Goal: Information Seeking & Learning: Learn about a topic

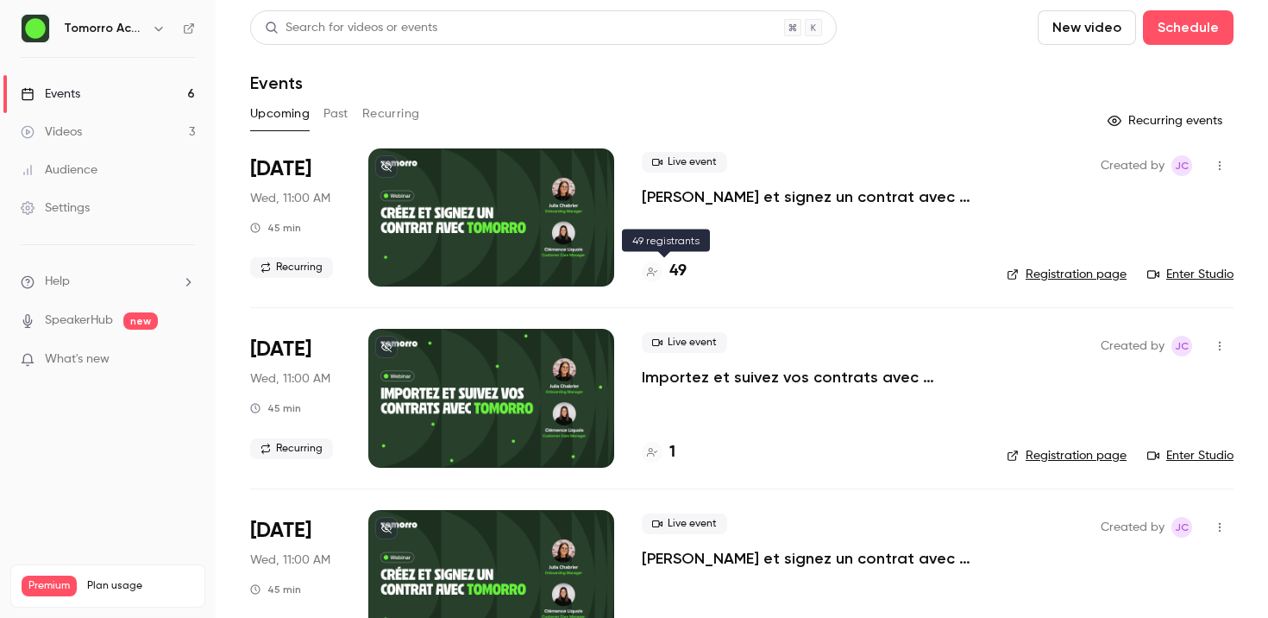
click at [666, 279] on div "49" at bounding box center [664, 271] width 45 height 23
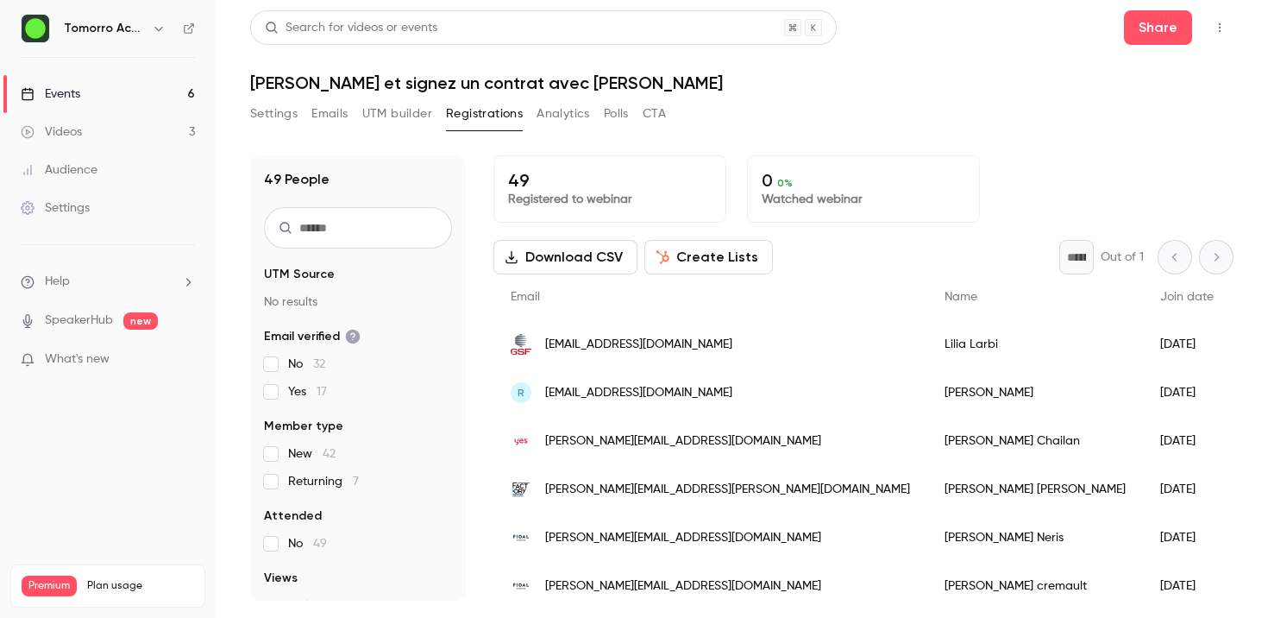
click at [1220, 33] on icon "button" at bounding box center [1220, 28] width 14 height 12
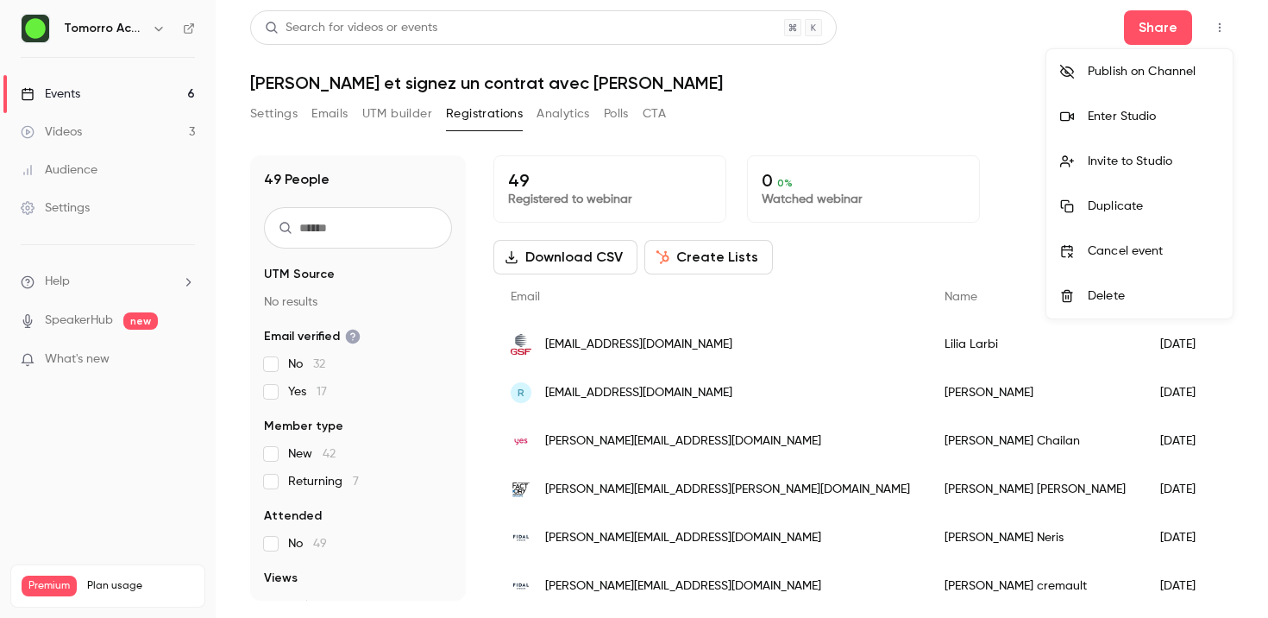
click at [887, 104] on div at bounding box center [634, 309] width 1268 height 618
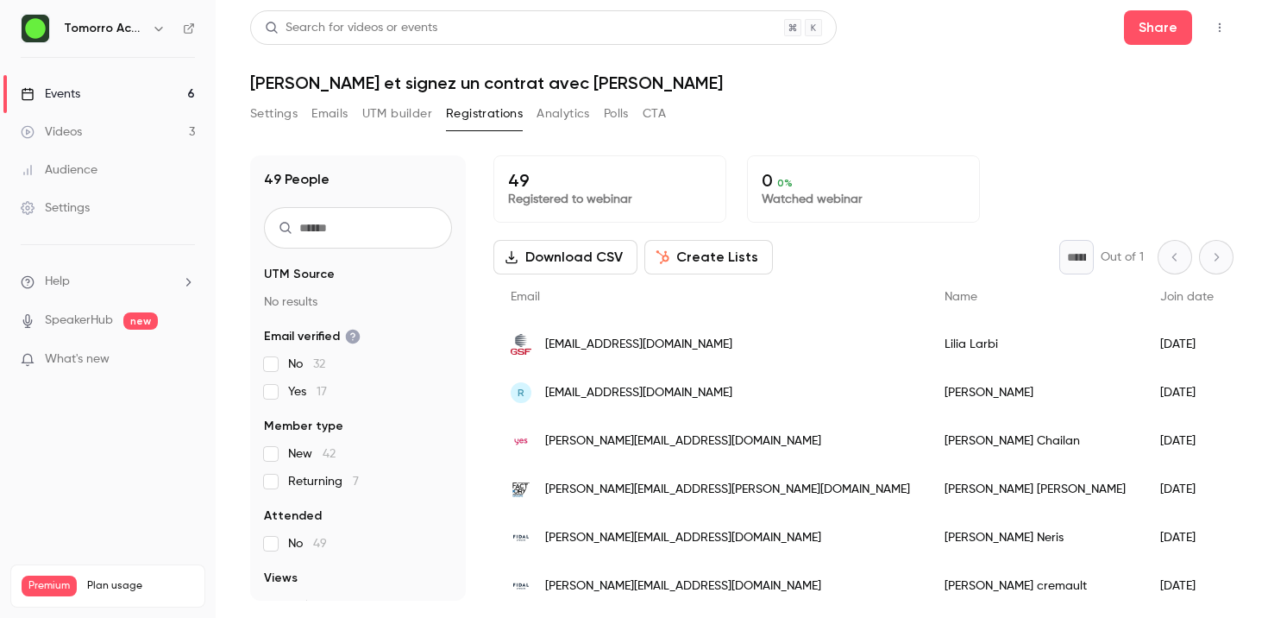
click at [78, 88] on div "Events" at bounding box center [51, 93] width 60 height 17
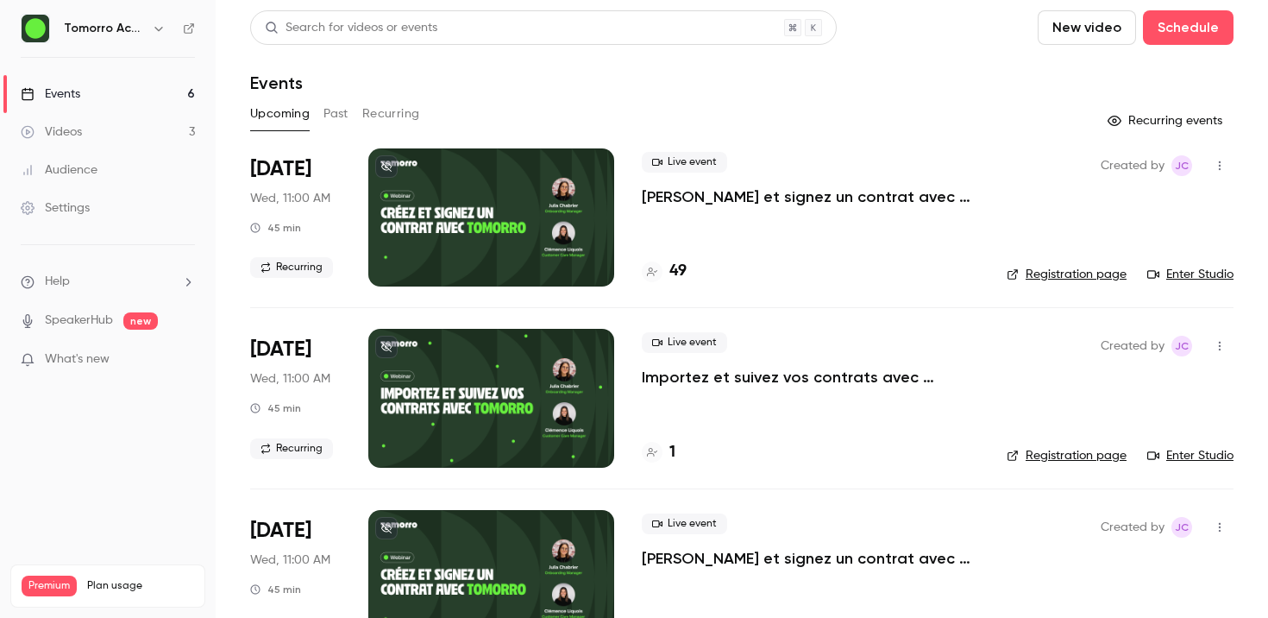
click at [335, 107] on button "Past" at bounding box center [335, 114] width 25 height 28
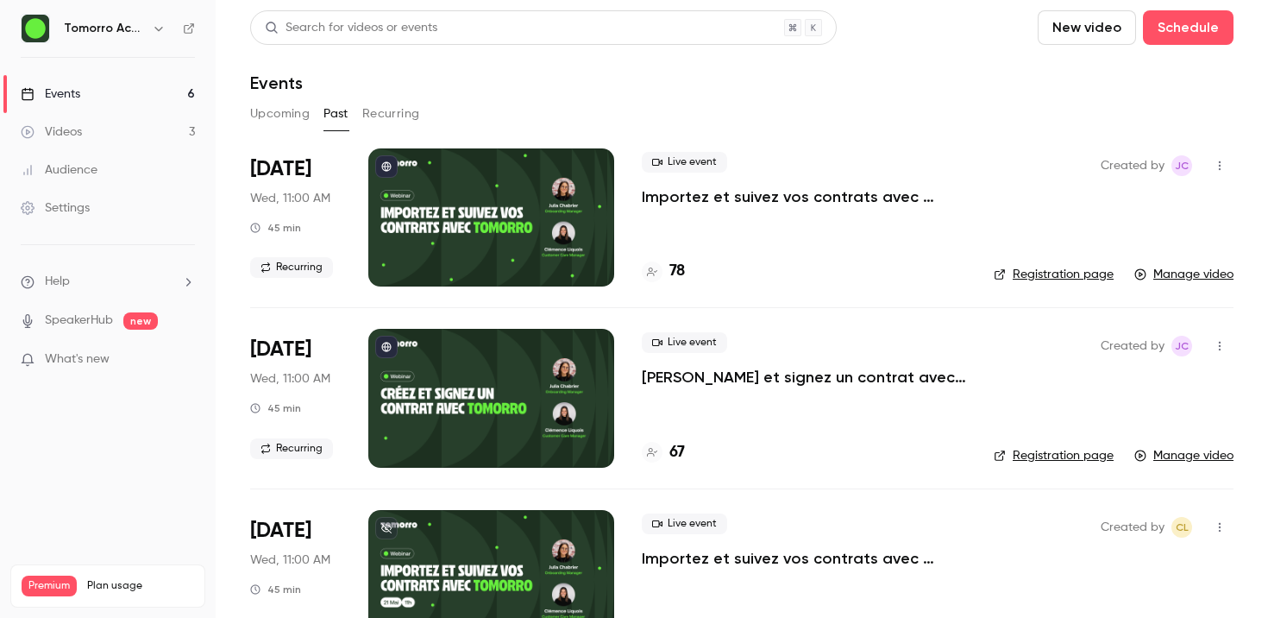
click at [681, 195] on p "Importez et suivez vos contrats avec [PERSON_NAME]" at bounding box center [804, 196] width 324 height 21
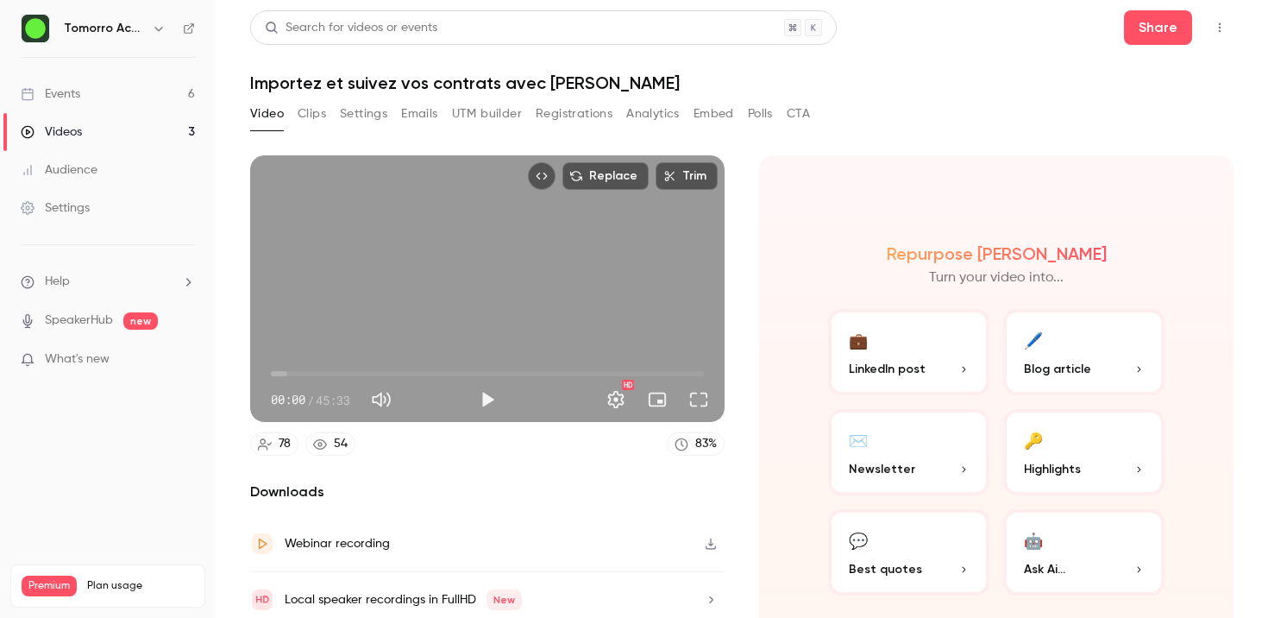
click at [655, 115] on button "Analytics" at bounding box center [652, 114] width 53 height 28
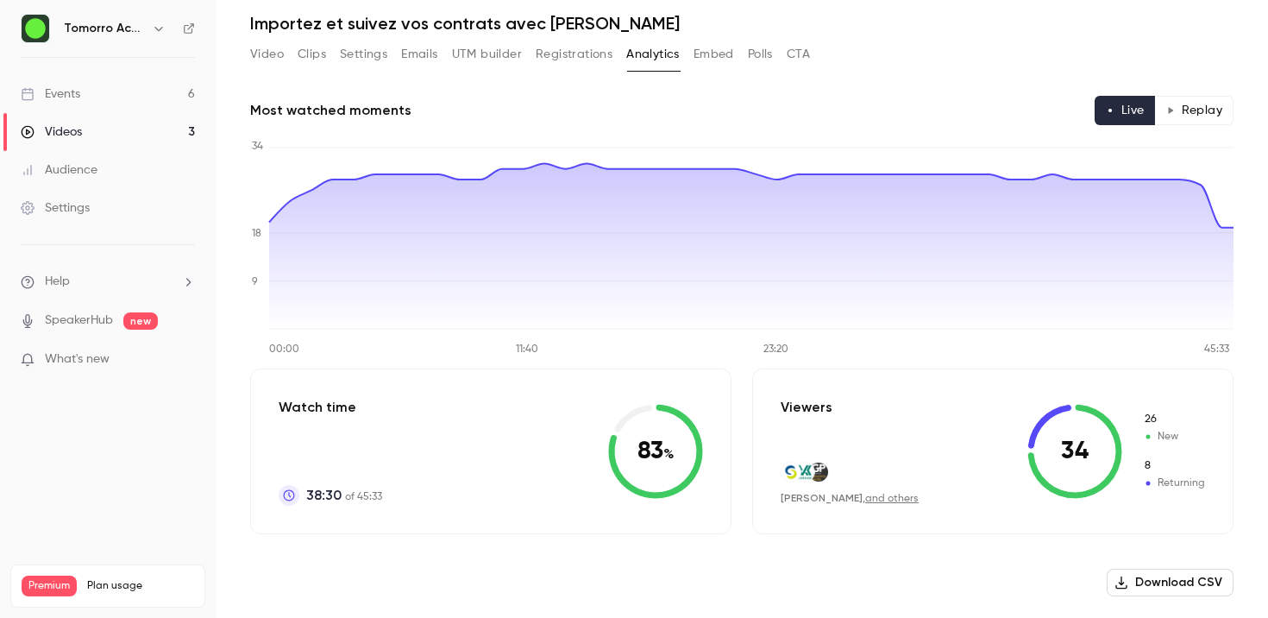
scroll to position [55, 0]
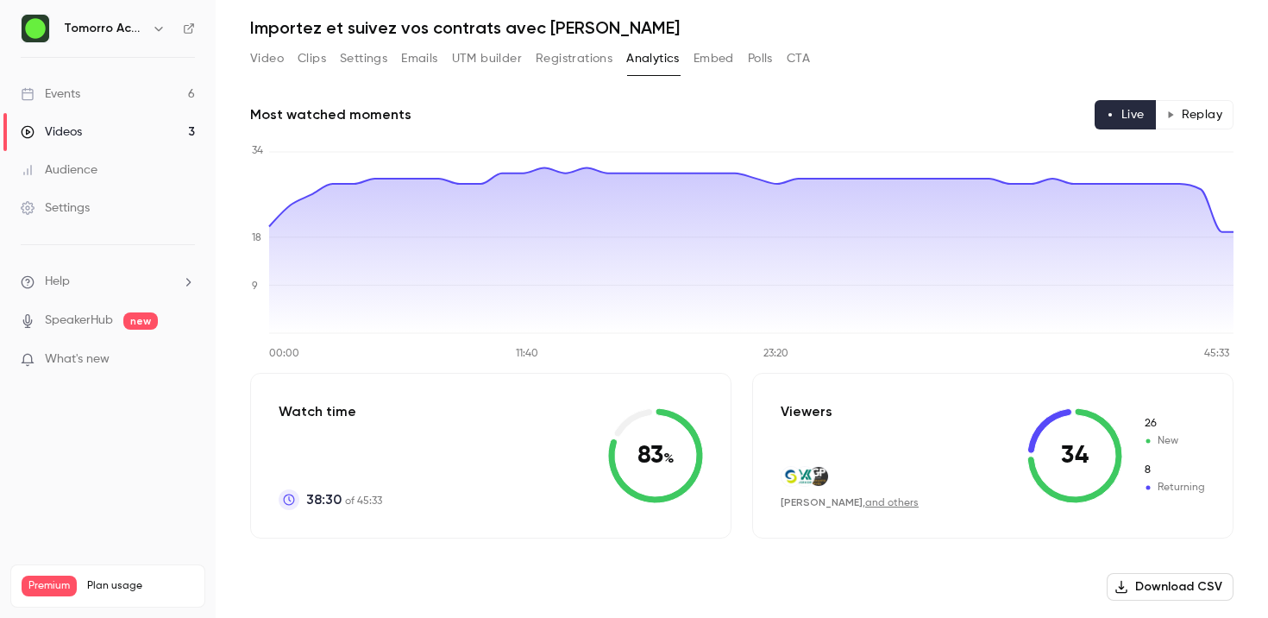
click at [1212, 113] on button "Replay" at bounding box center [1194, 114] width 78 height 29
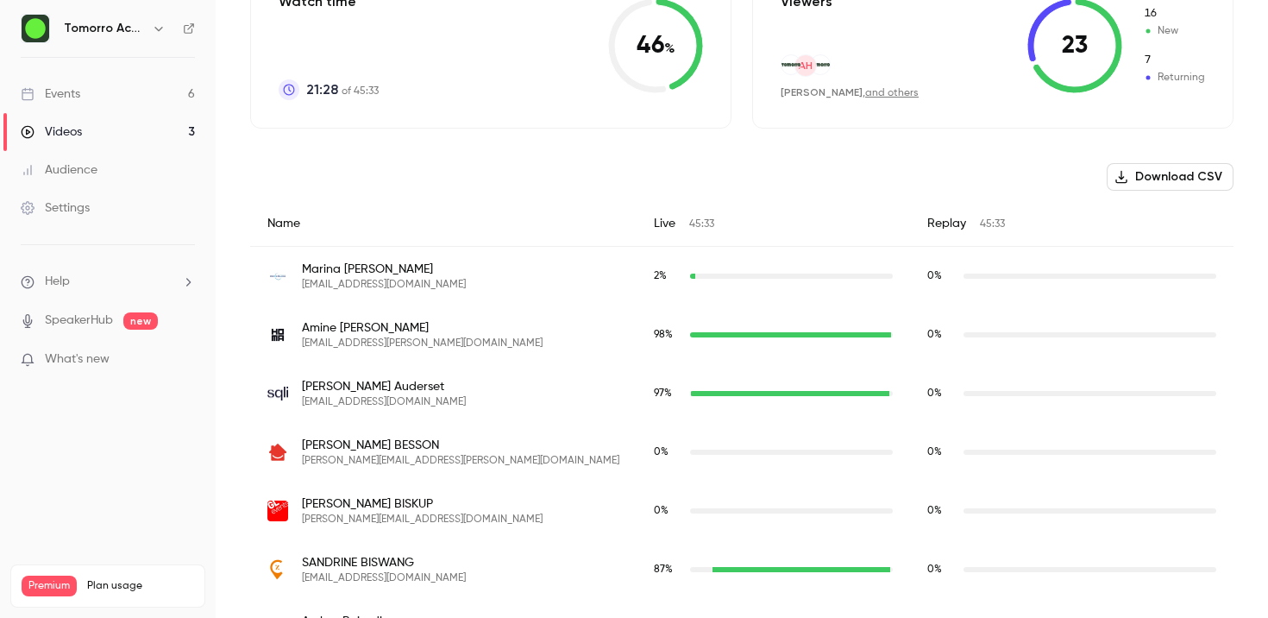
scroll to position [466, 0]
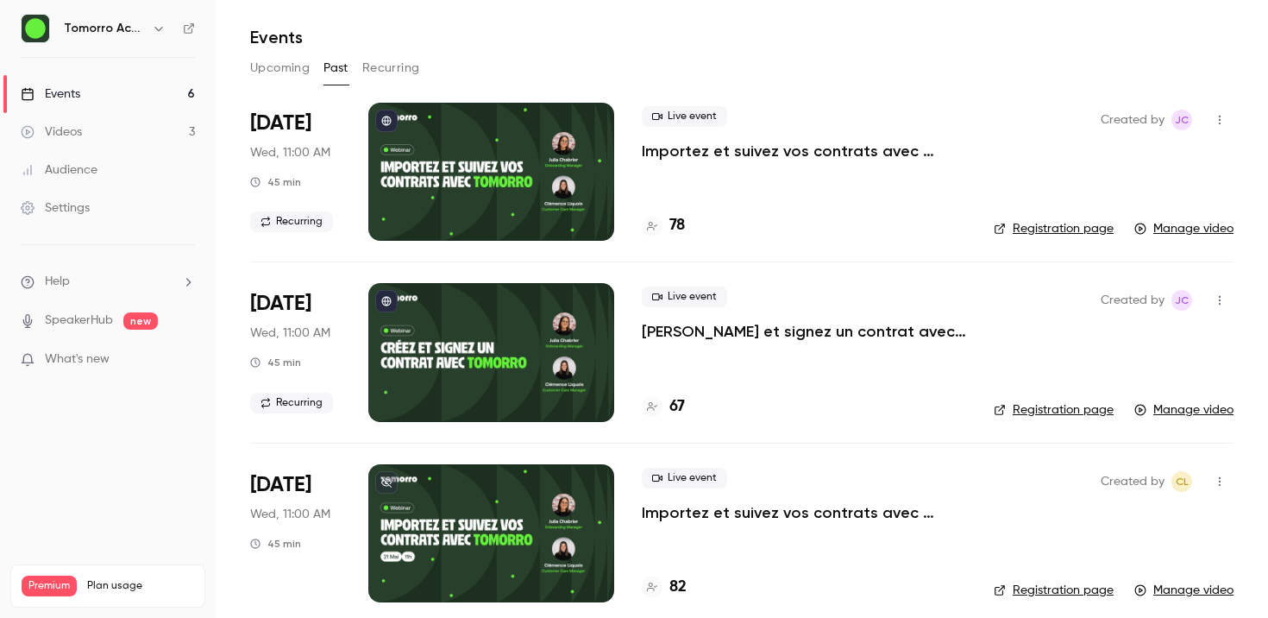
scroll to position [48, 0]
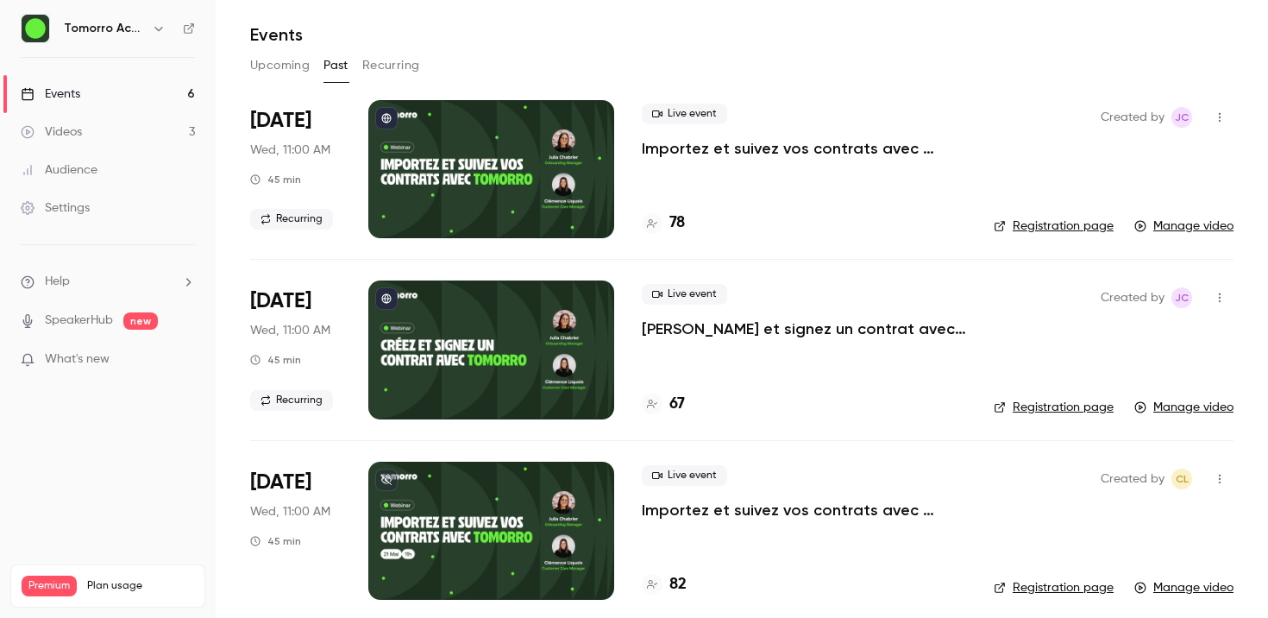
click at [750, 329] on p "[PERSON_NAME] et signez un contrat avec [PERSON_NAME]" at bounding box center [804, 328] width 324 height 21
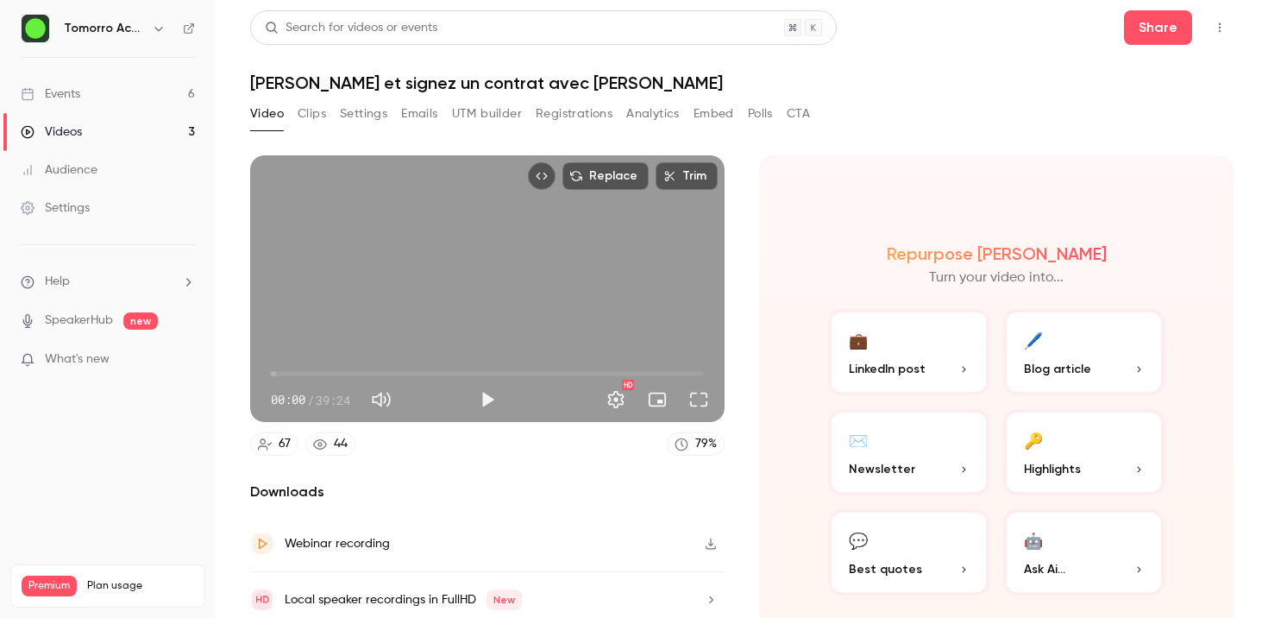
click at [649, 112] on button "Analytics" at bounding box center [652, 114] width 53 height 28
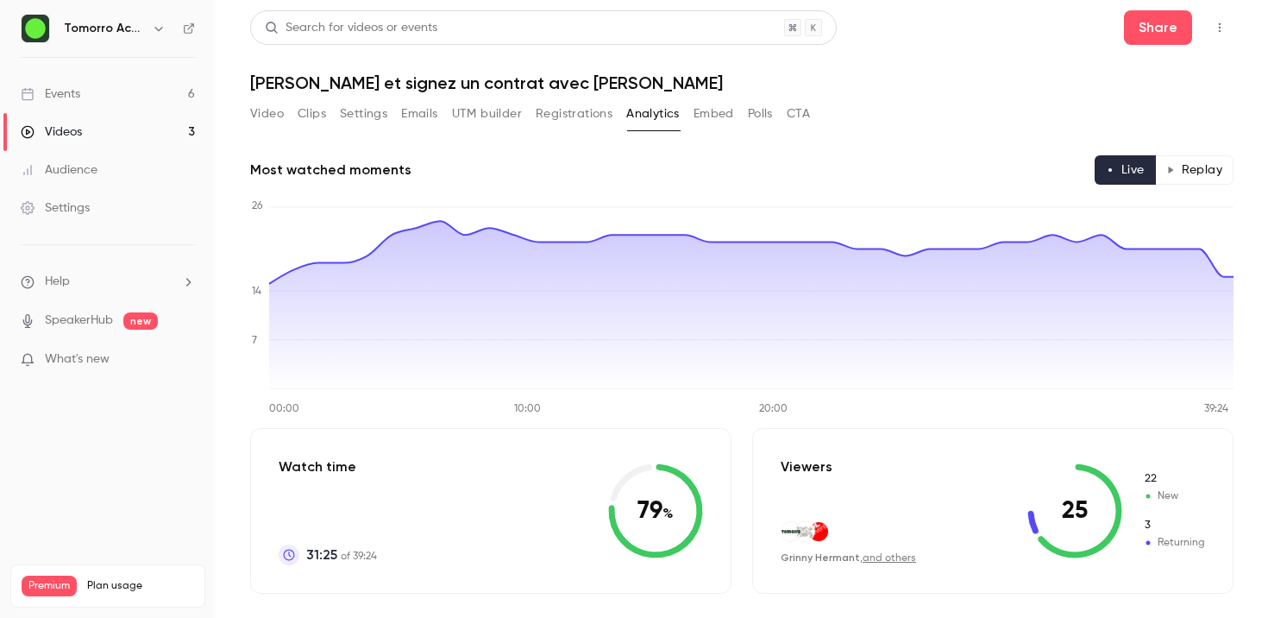
click at [1208, 166] on button "Replay" at bounding box center [1194, 169] width 78 height 29
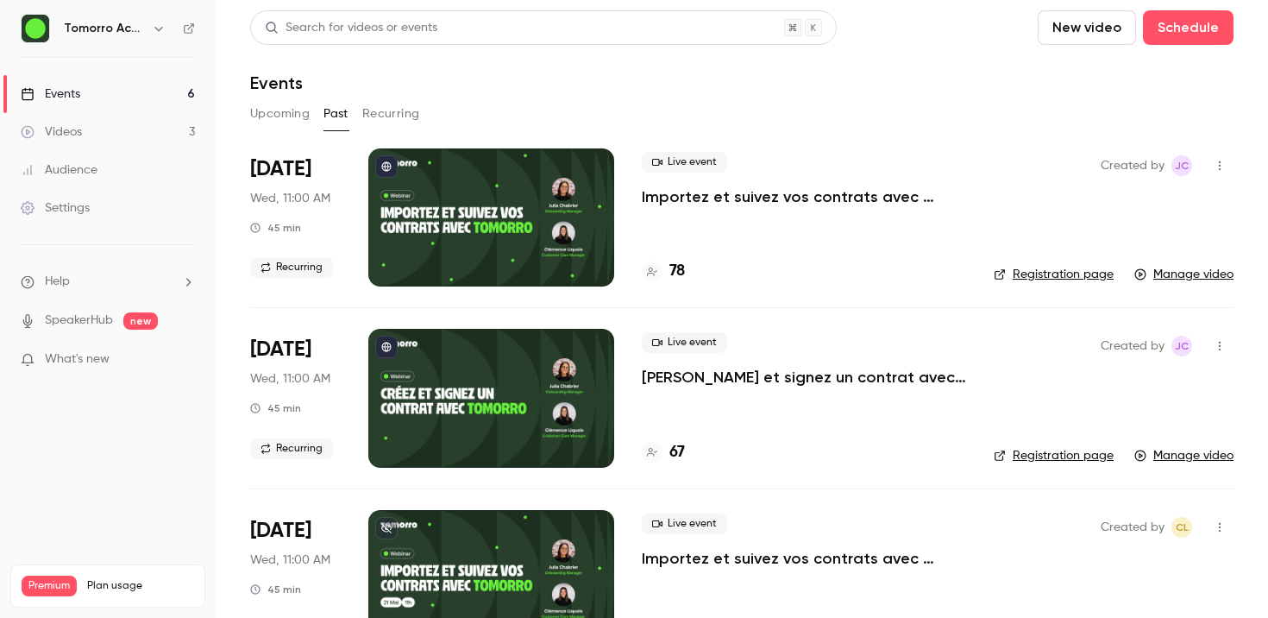
scroll to position [61, 0]
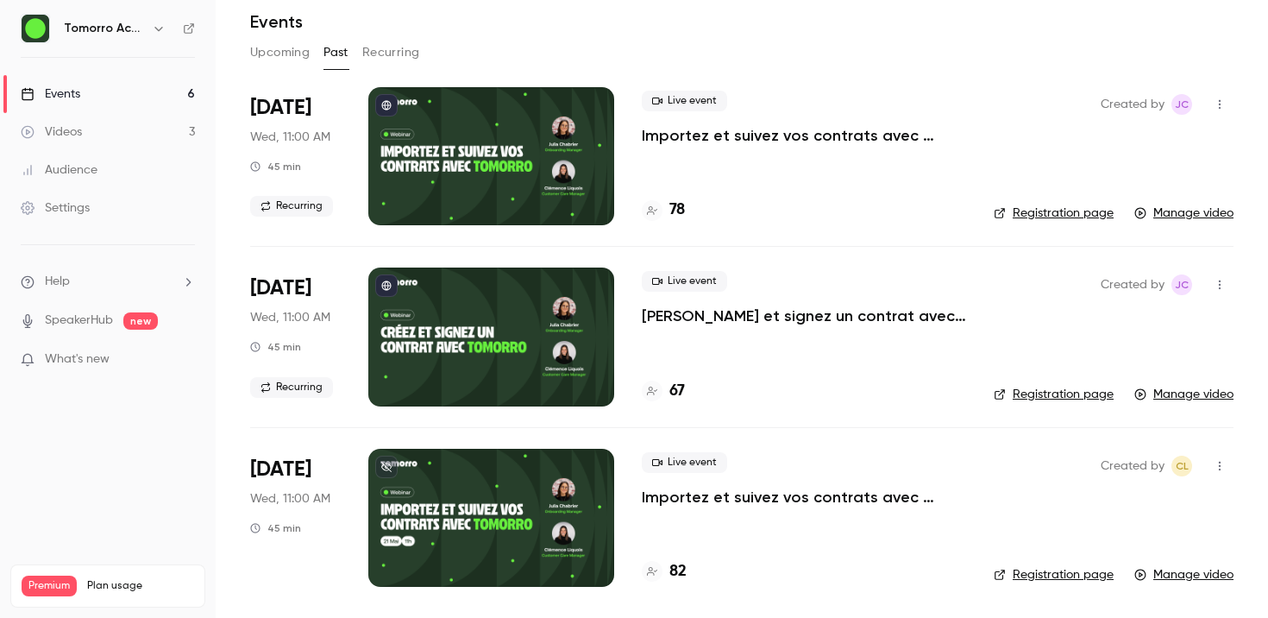
click at [713, 487] on p "Importez et suivez vos contrats avec [PERSON_NAME]" at bounding box center [804, 496] width 324 height 21
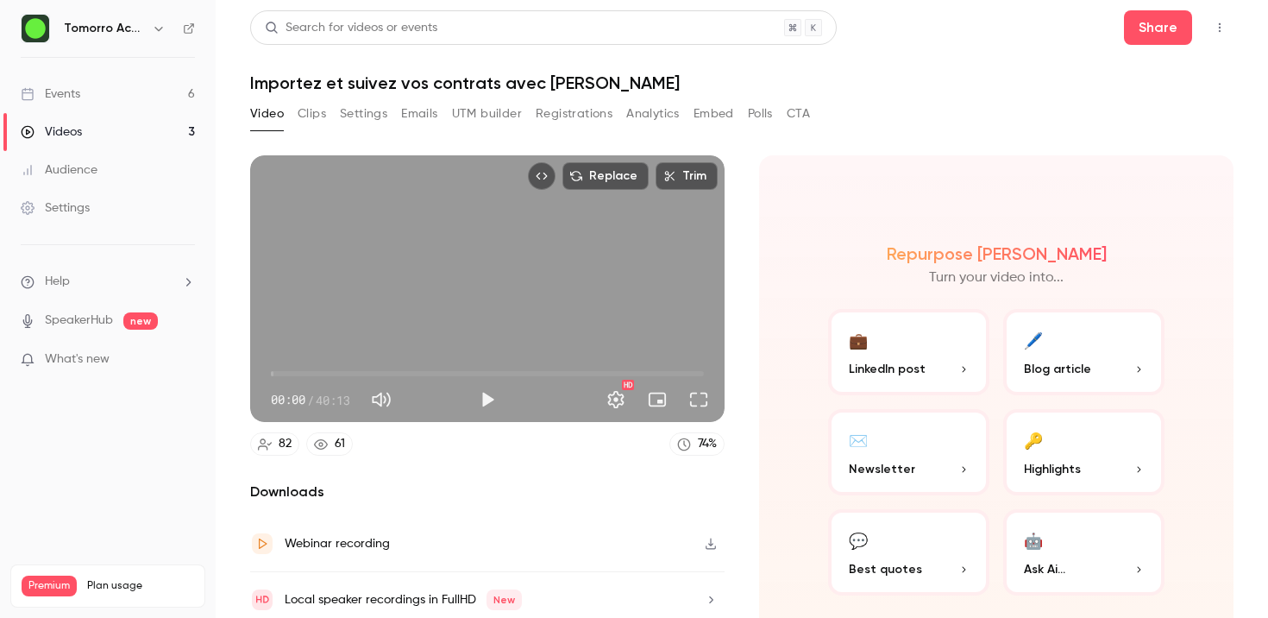
click at [664, 113] on button "Analytics" at bounding box center [652, 114] width 53 height 28
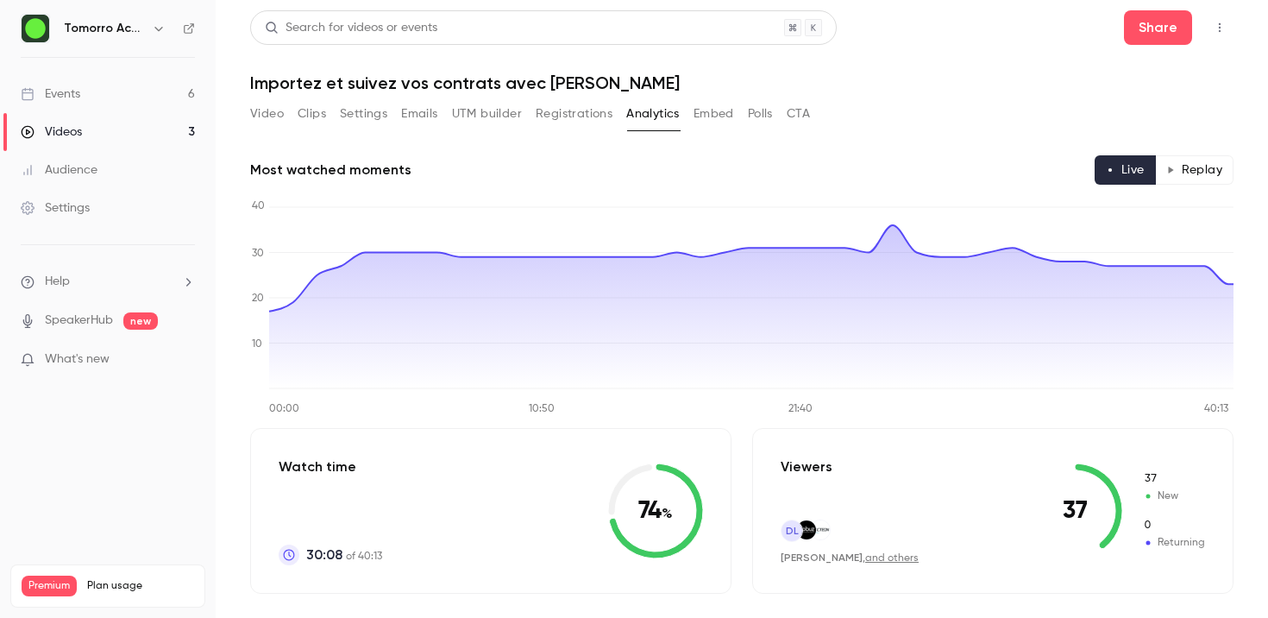
click at [1207, 166] on button "Replay" at bounding box center [1194, 169] width 78 height 29
